Goal: Navigation & Orientation: Understand site structure

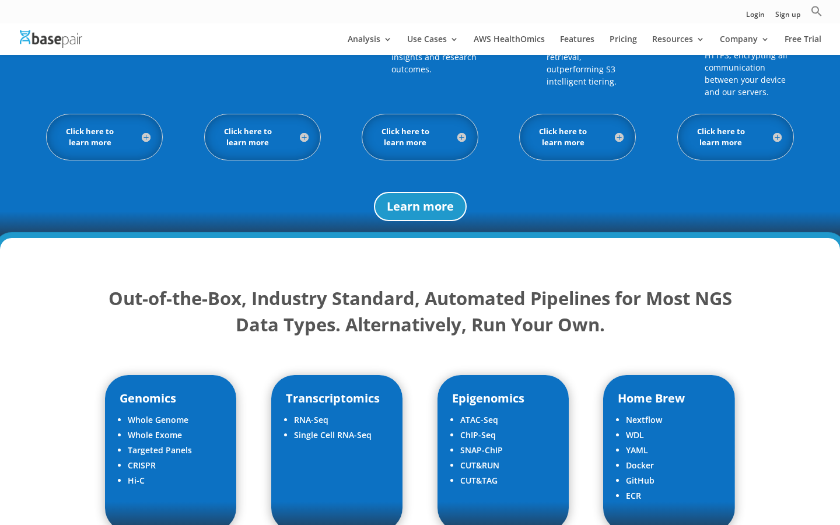
scroll to position [1222, 1]
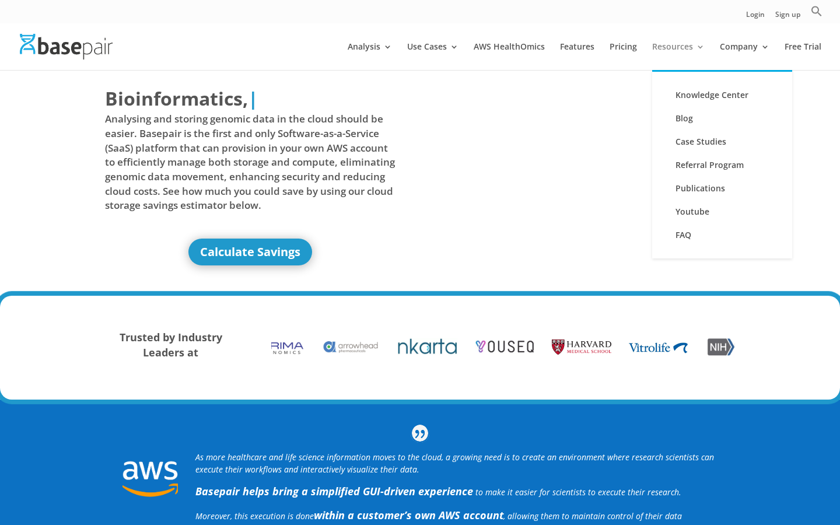
scroll to position [0, 0]
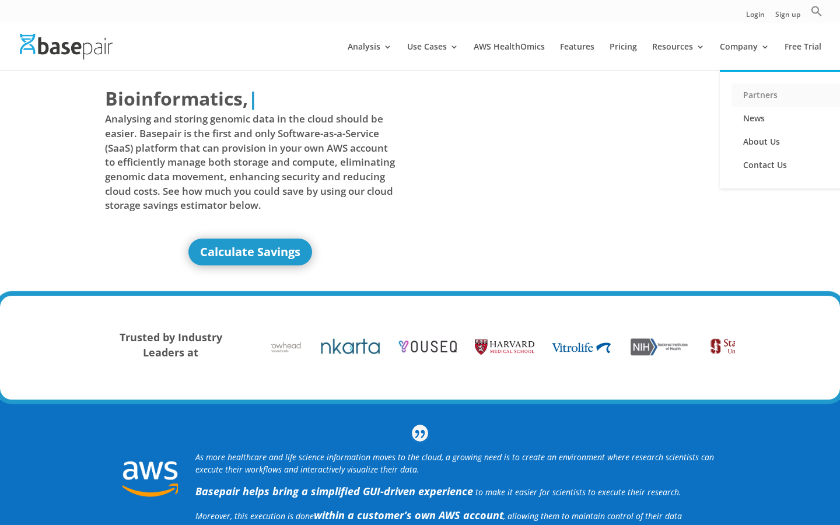
click at [769, 94] on link "Partners" at bounding box center [789, 94] width 117 height 23
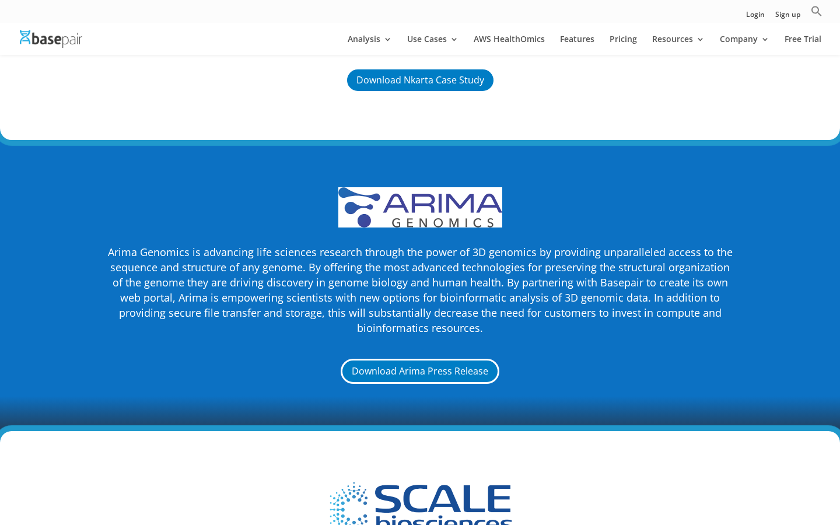
scroll to position [3863, 0]
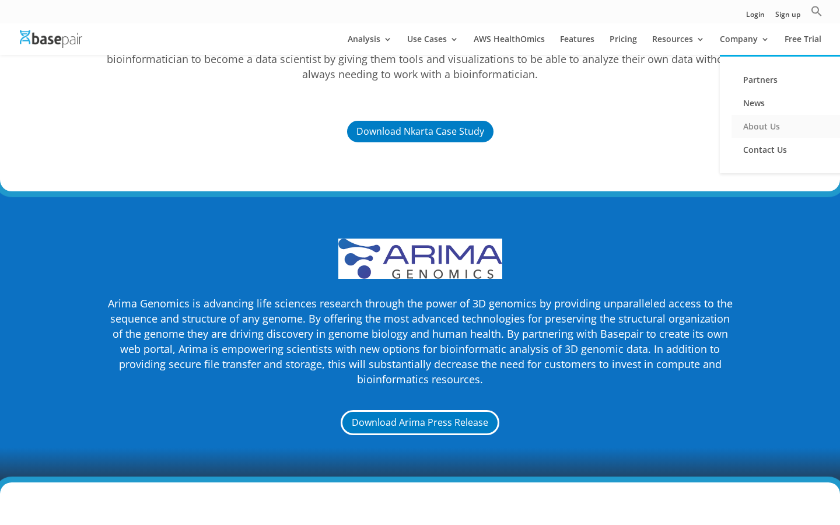
click at [774, 122] on link "About Us" at bounding box center [789, 126] width 117 height 23
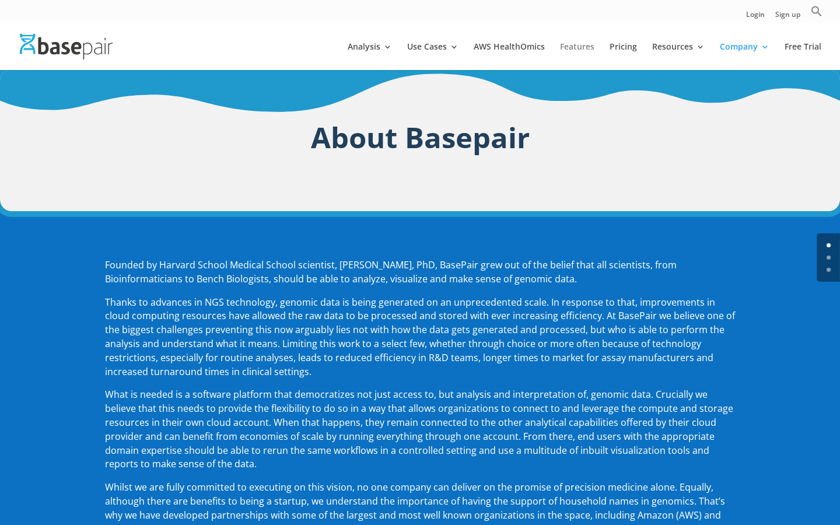
click at [572, 44] on link "Features" at bounding box center [577, 56] width 34 height 27
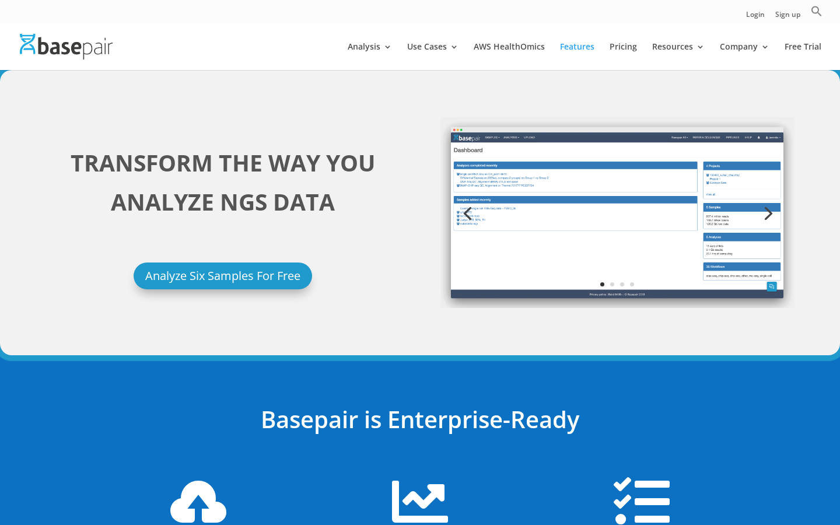
click at [524, 43] on link "AWS HealthOmics" at bounding box center [509, 56] width 71 height 27
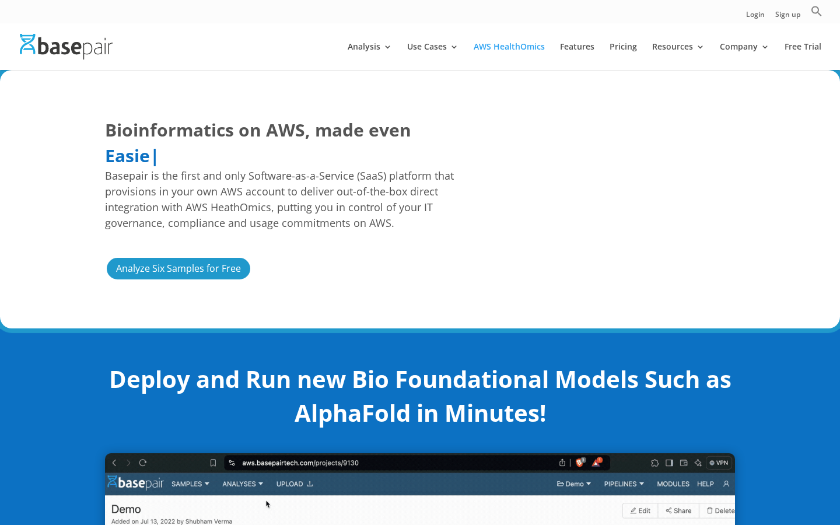
click at [77, 45] on img at bounding box center [66, 46] width 93 height 25
